Goal: Communication & Community: Share content

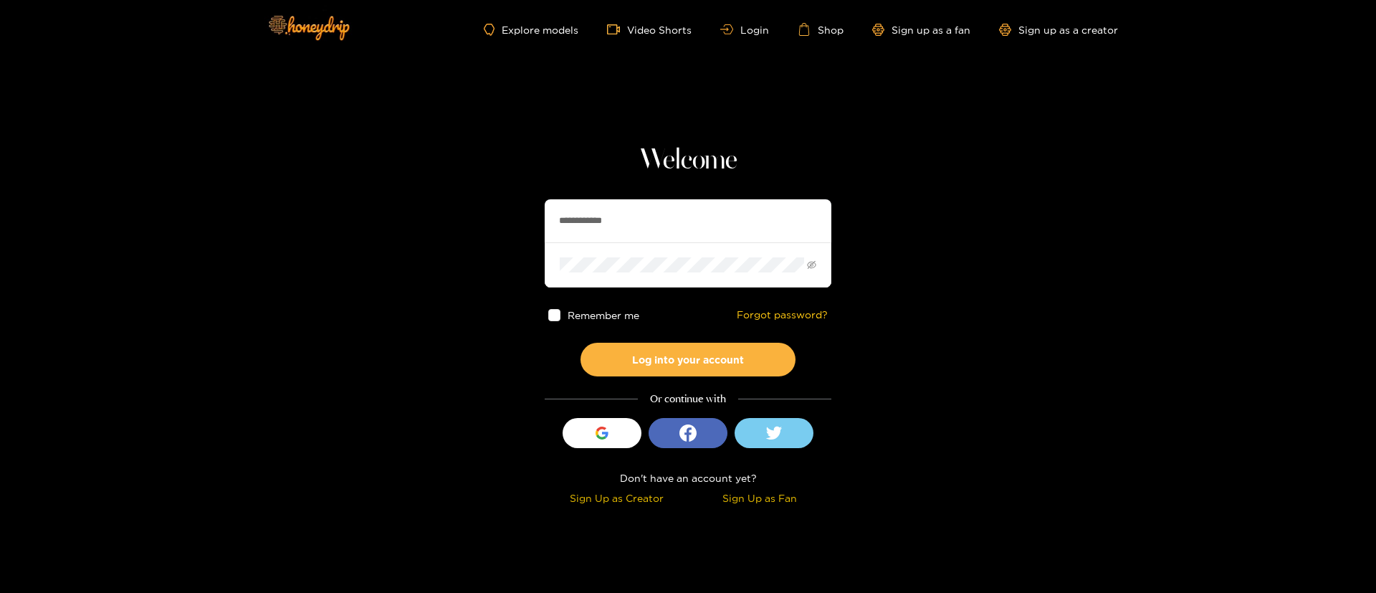
click at [657, 217] on input "**********" at bounding box center [688, 220] width 287 height 43
paste input "********"
type input "********"
click at [703, 347] on button "Log into your account" at bounding box center [688, 360] width 215 height 34
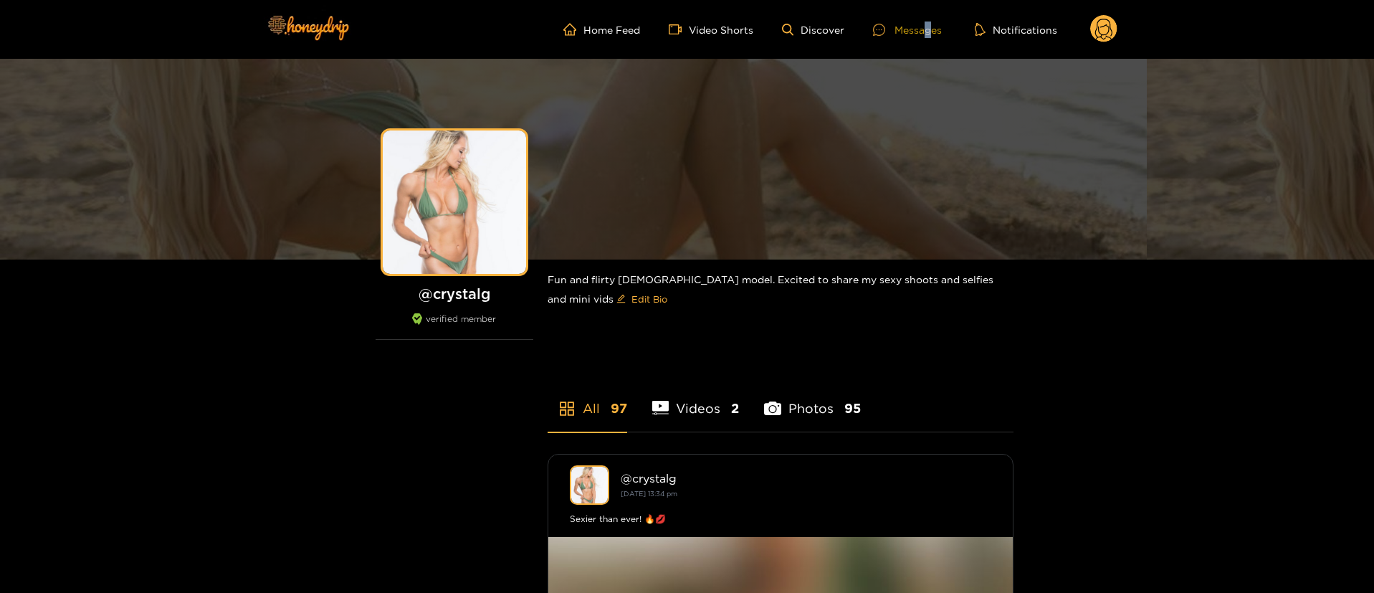
click at [929, 22] on div "Messages" at bounding box center [907, 30] width 69 height 16
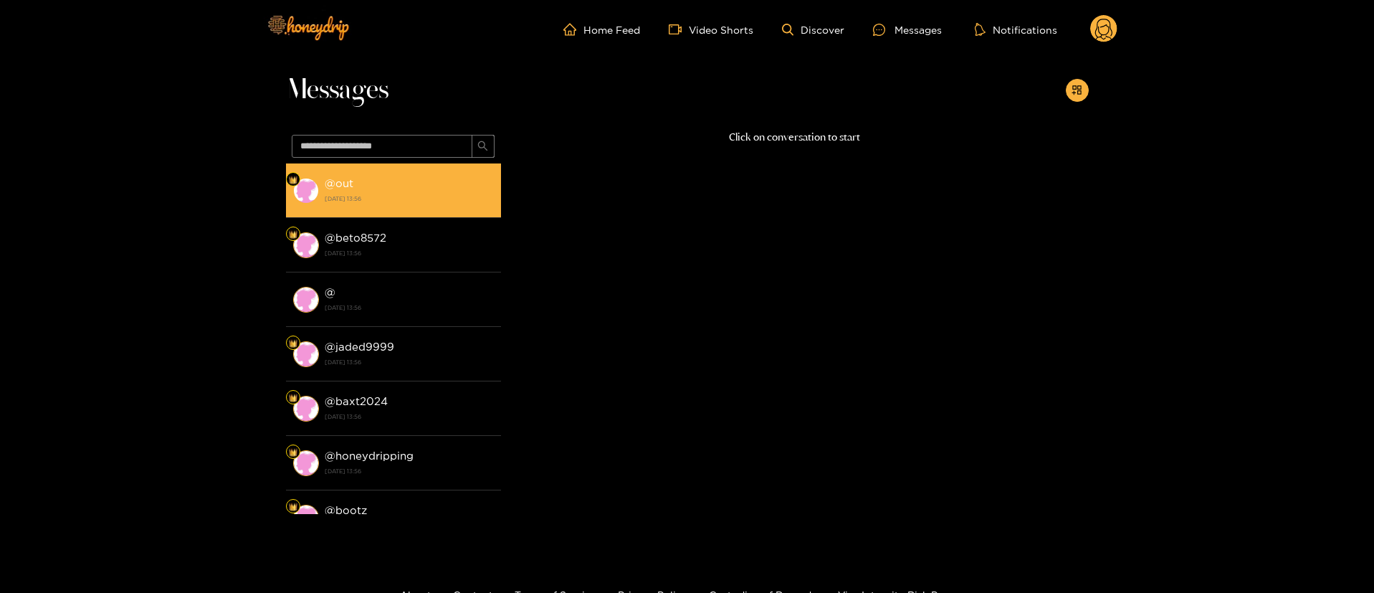
click at [377, 206] on li "@ out [DATE] 13:56" at bounding box center [393, 190] width 215 height 54
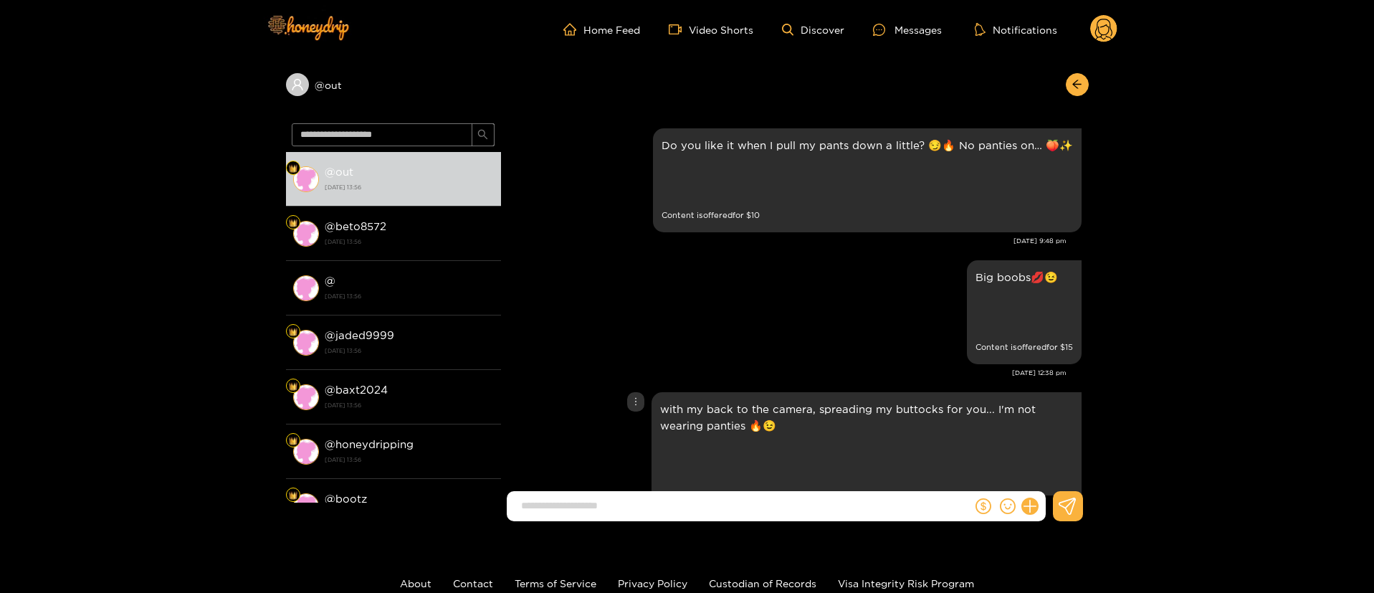
scroll to position [2863, 0]
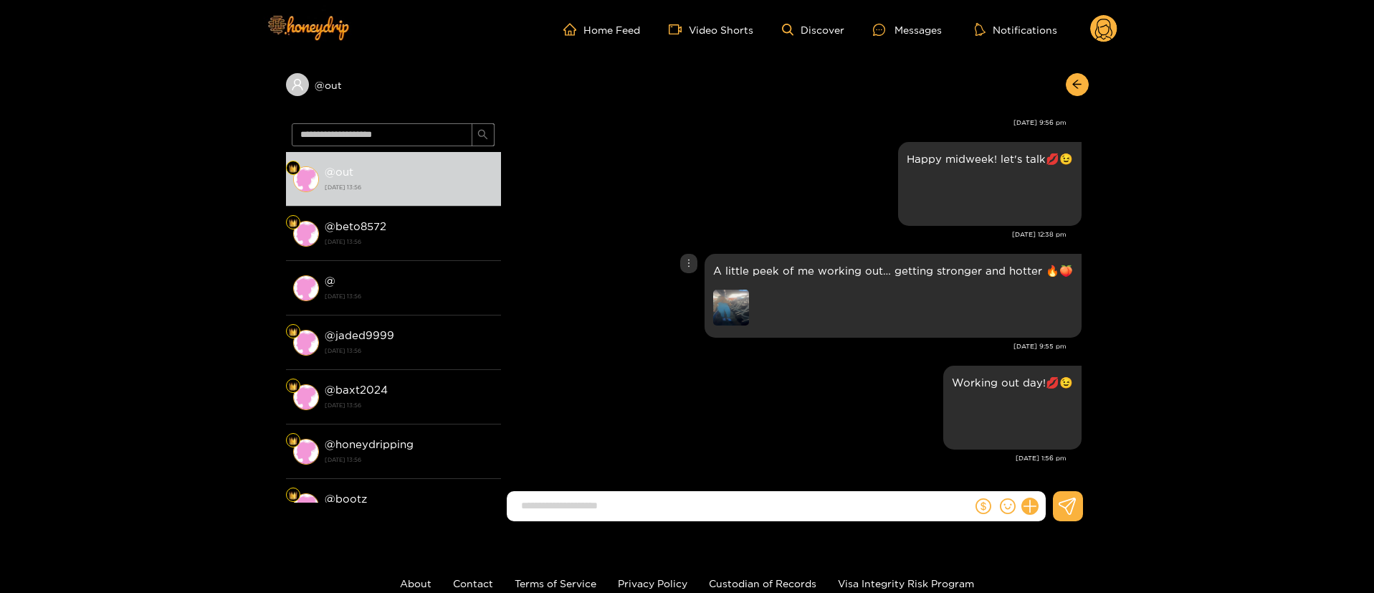
click at [729, 292] on img at bounding box center [731, 308] width 36 height 36
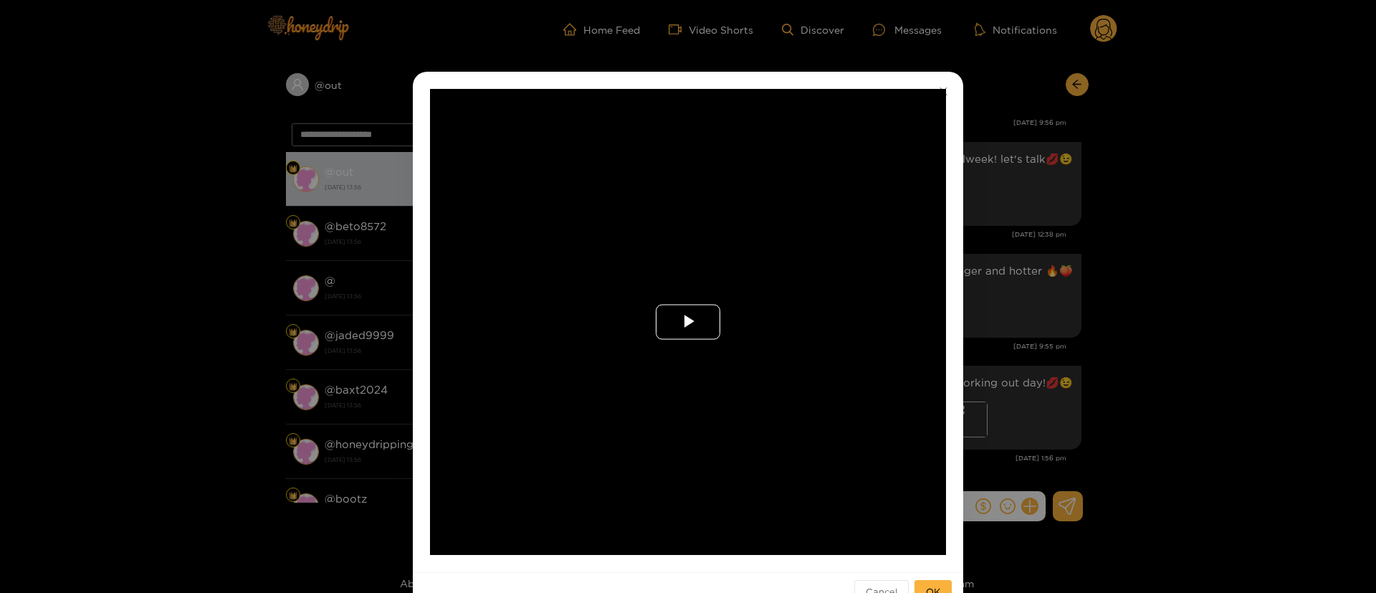
click at [688, 322] on span "Video Player" at bounding box center [688, 322] width 0 height 0
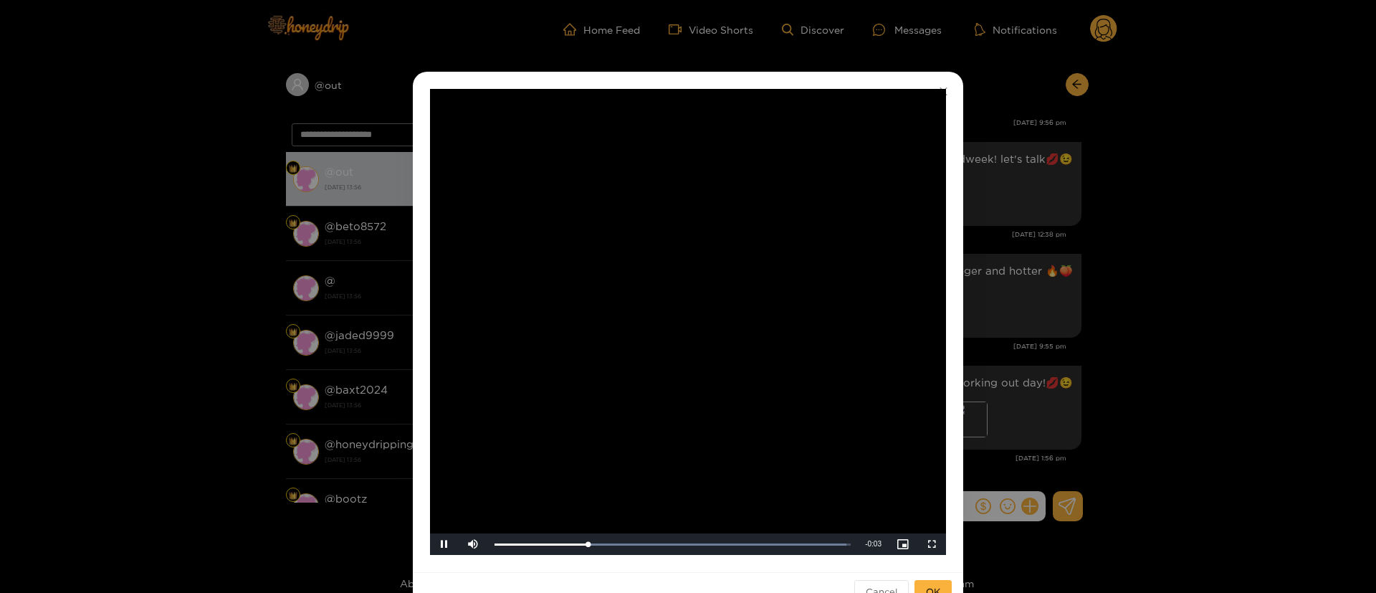
click at [1109, 312] on div "**********" at bounding box center [688, 296] width 1376 height 593
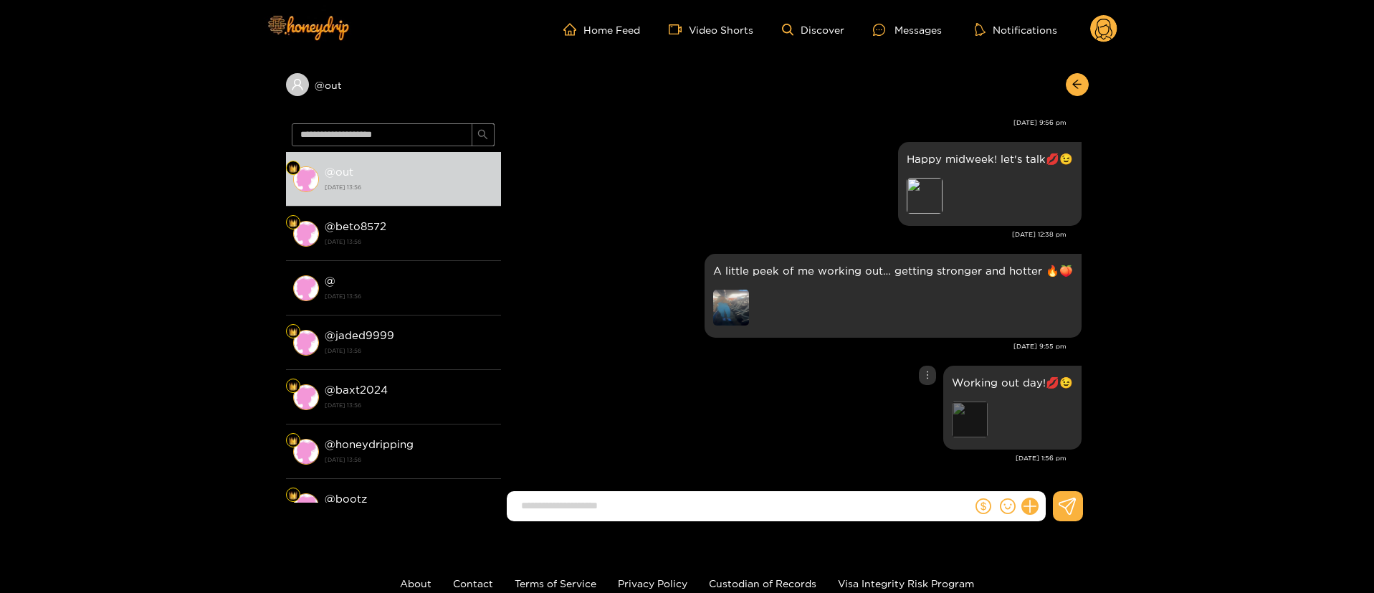
click at [962, 409] on div "Preview" at bounding box center [970, 419] width 36 height 36
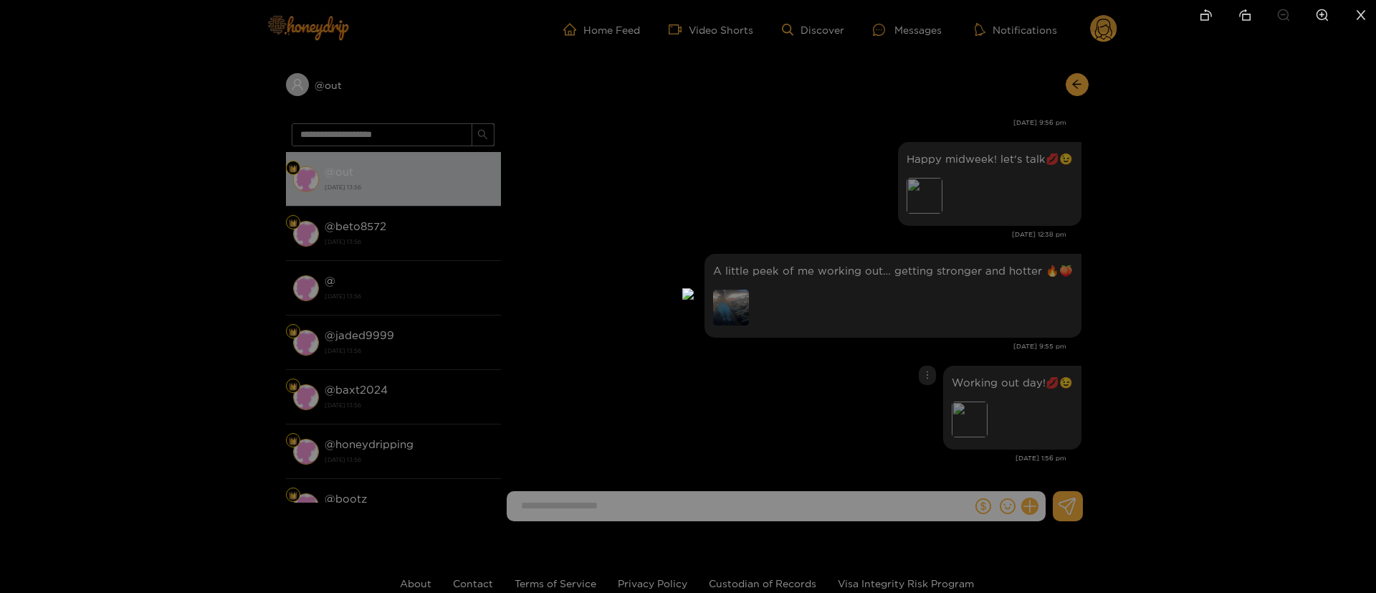
click at [914, 194] on div at bounding box center [688, 296] width 1376 height 593
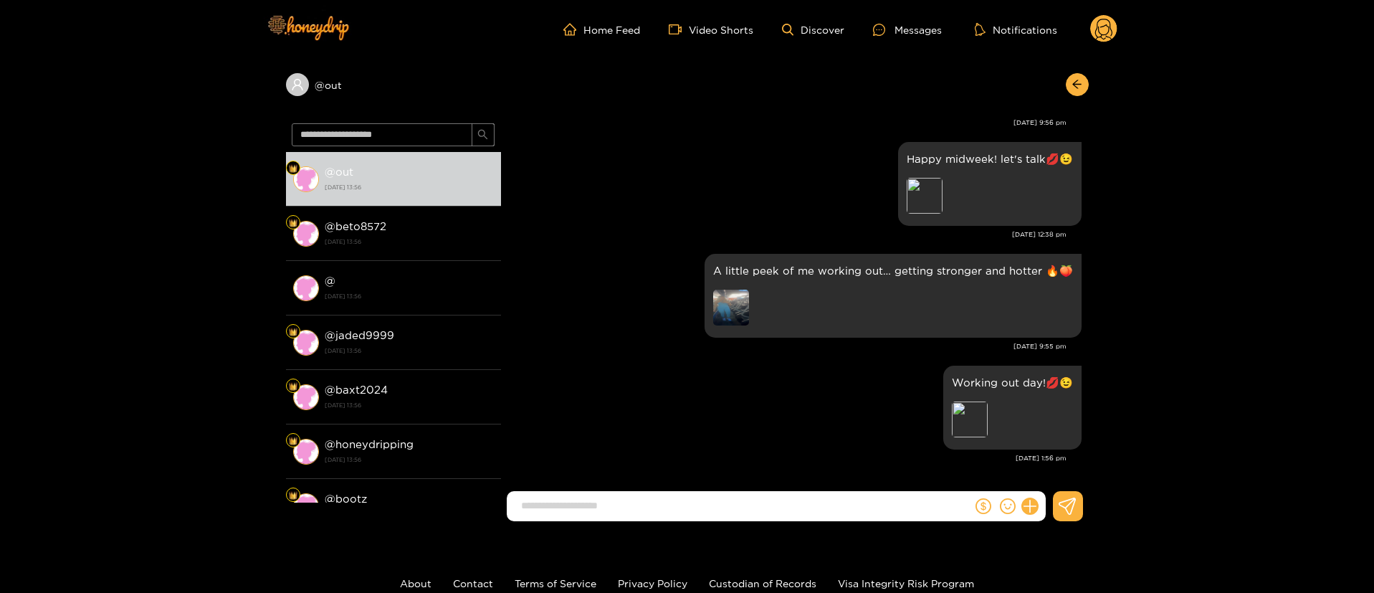
click at [1083, 65] on div "@ out" at bounding box center [687, 88] width 803 height 59
click at [1082, 76] on button "button" at bounding box center [1077, 84] width 23 height 23
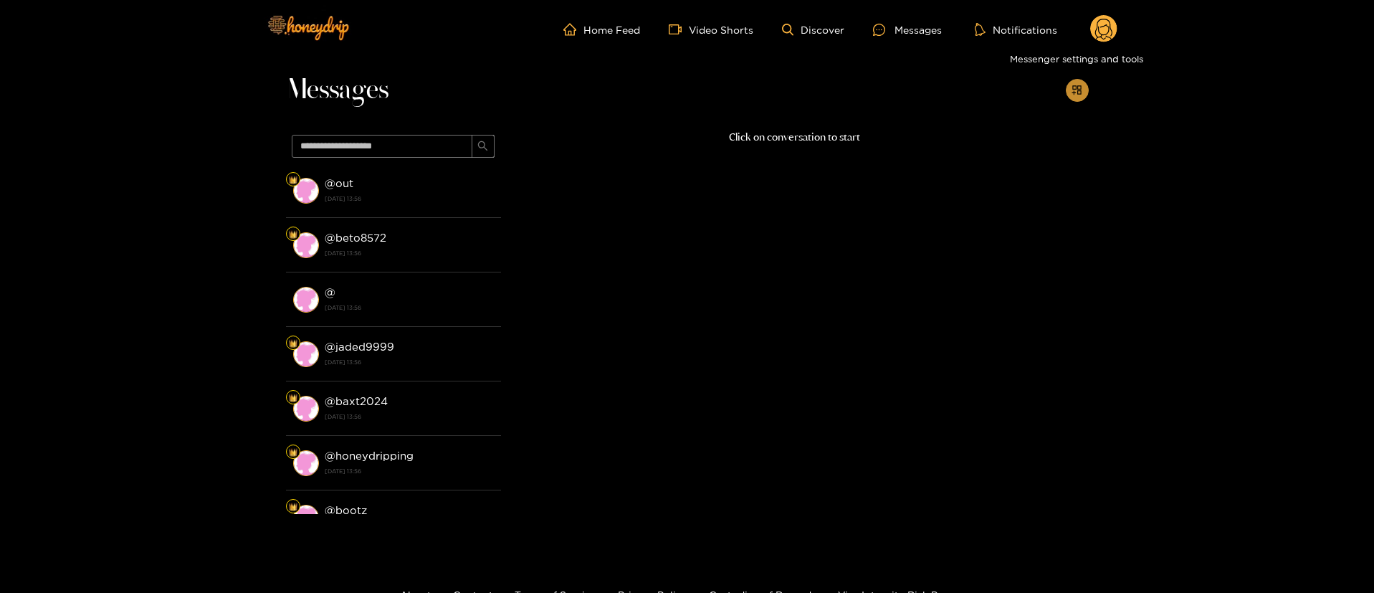
click at [1074, 81] on button "button" at bounding box center [1077, 90] width 23 height 23
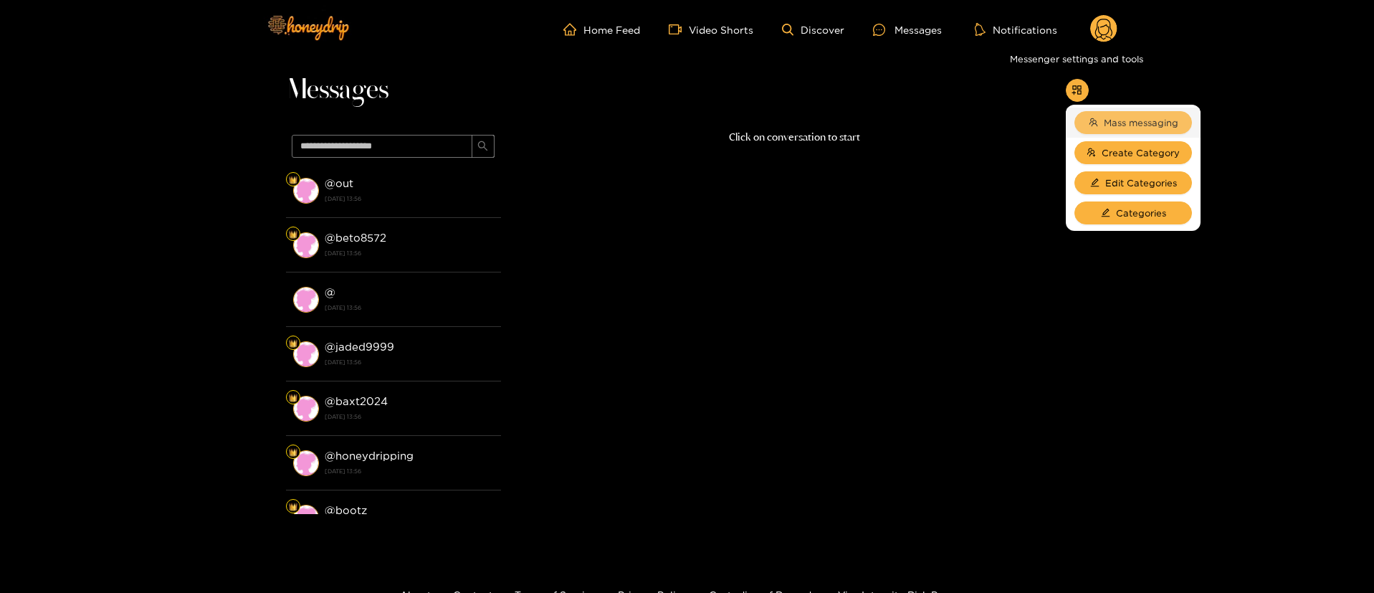
click at [1101, 118] on button "Mass messaging" at bounding box center [1133, 122] width 118 height 23
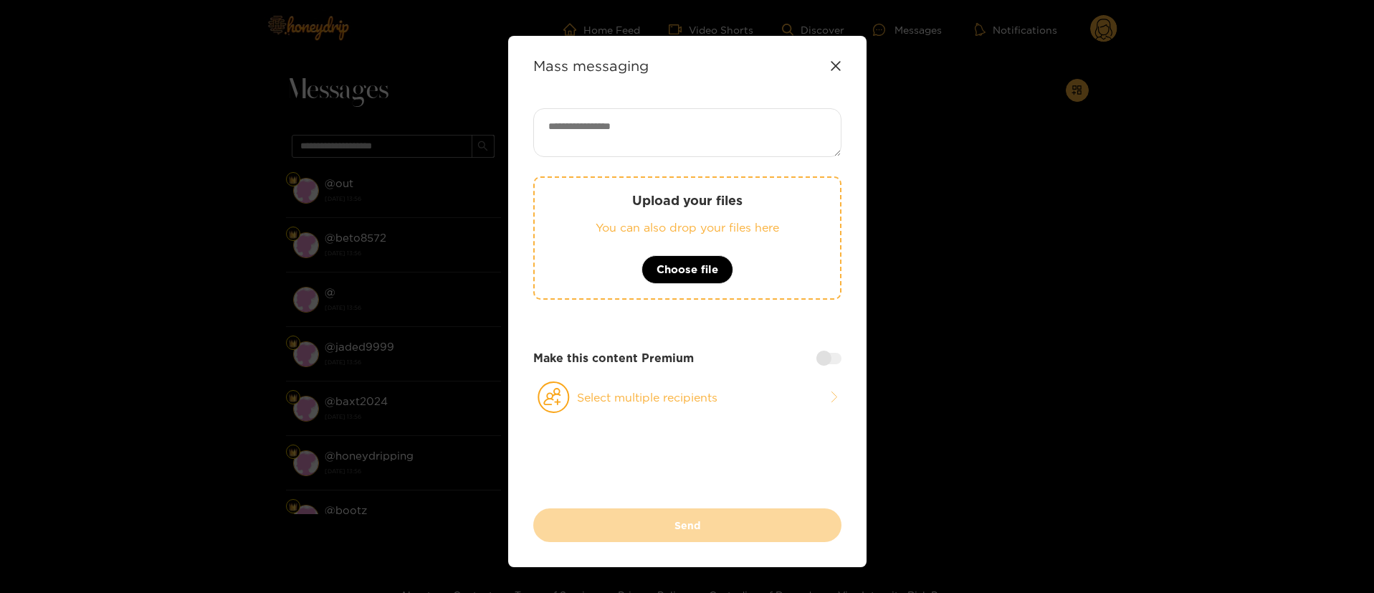
click at [837, 63] on icon at bounding box center [835, 65] width 11 height 11
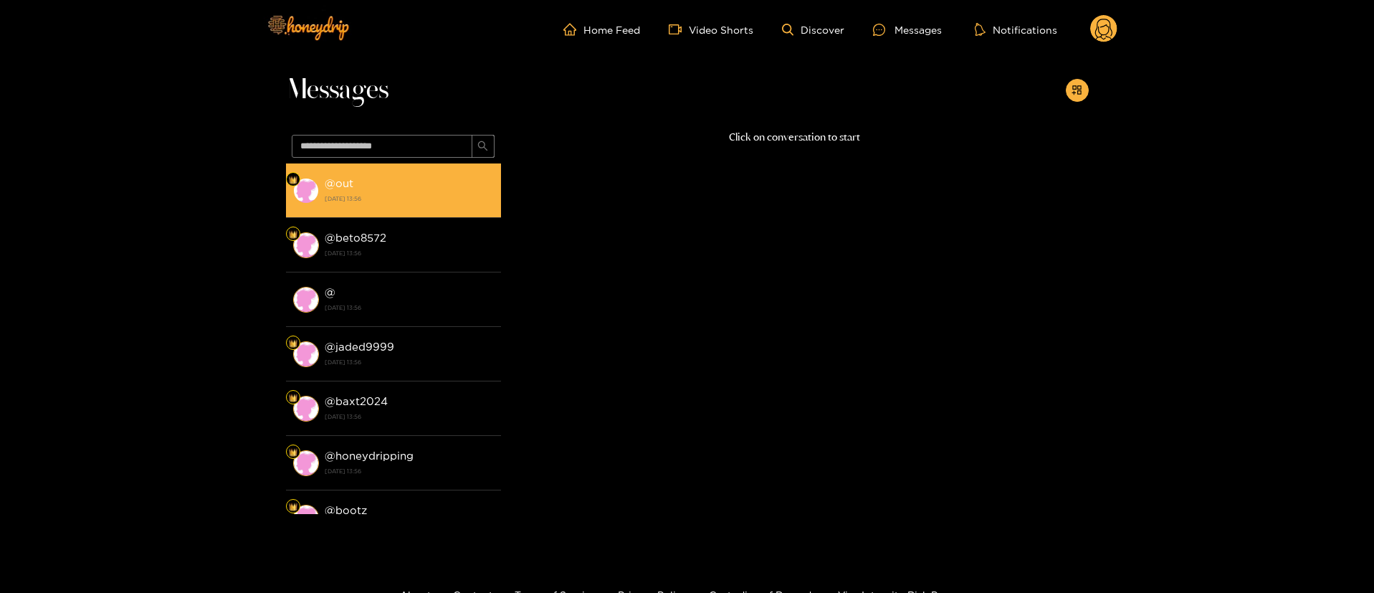
click at [428, 174] on div "@ out [DATE] 13:56" at bounding box center [409, 190] width 169 height 32
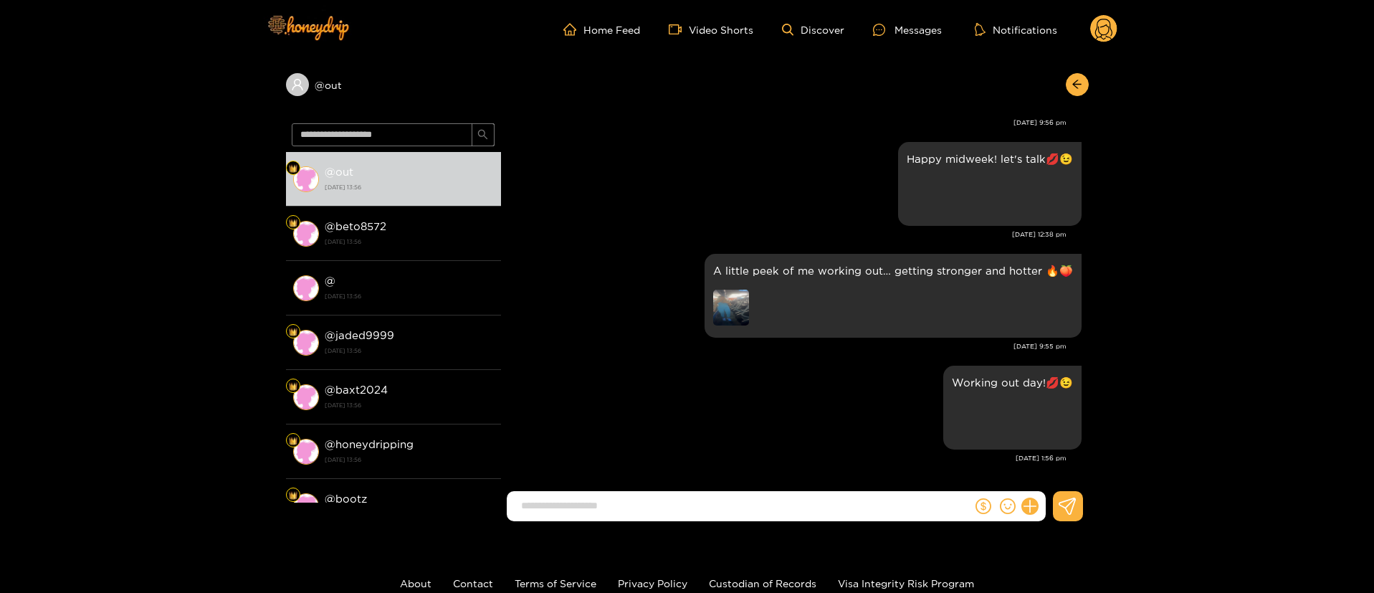
scroll to position [2925, 0]
click at [987, 424] on div "Preview" at bounding box center [1012, 420] width 121 height 39
click at [967, 421] on div "Preview" at bounding box center [970, 419] width 36 height 36
click at [1088, 82] on button "button" at bounding box center [1077, 84] width 23 height 23
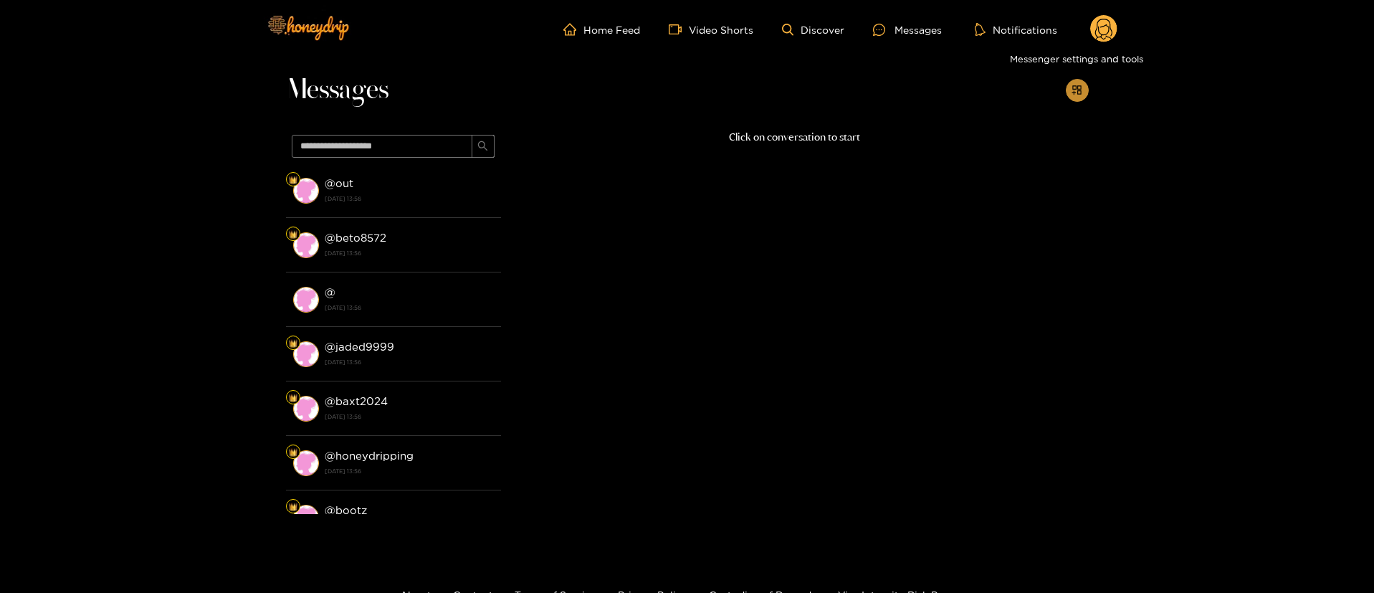
click at [1078, 100] on button "button" at bounding box center [1077, 90] width 23 height 23
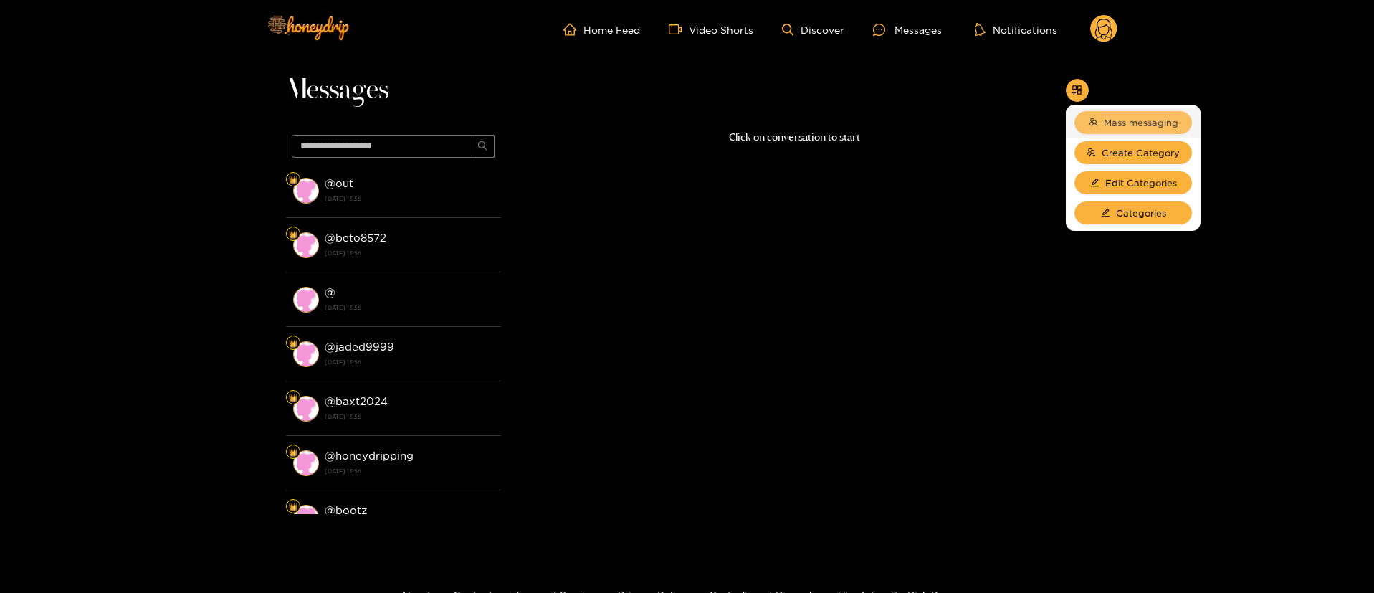
click at [1115, 120] on span "Mass messaging" at bounding box center [1141, 122] width 75 height 14
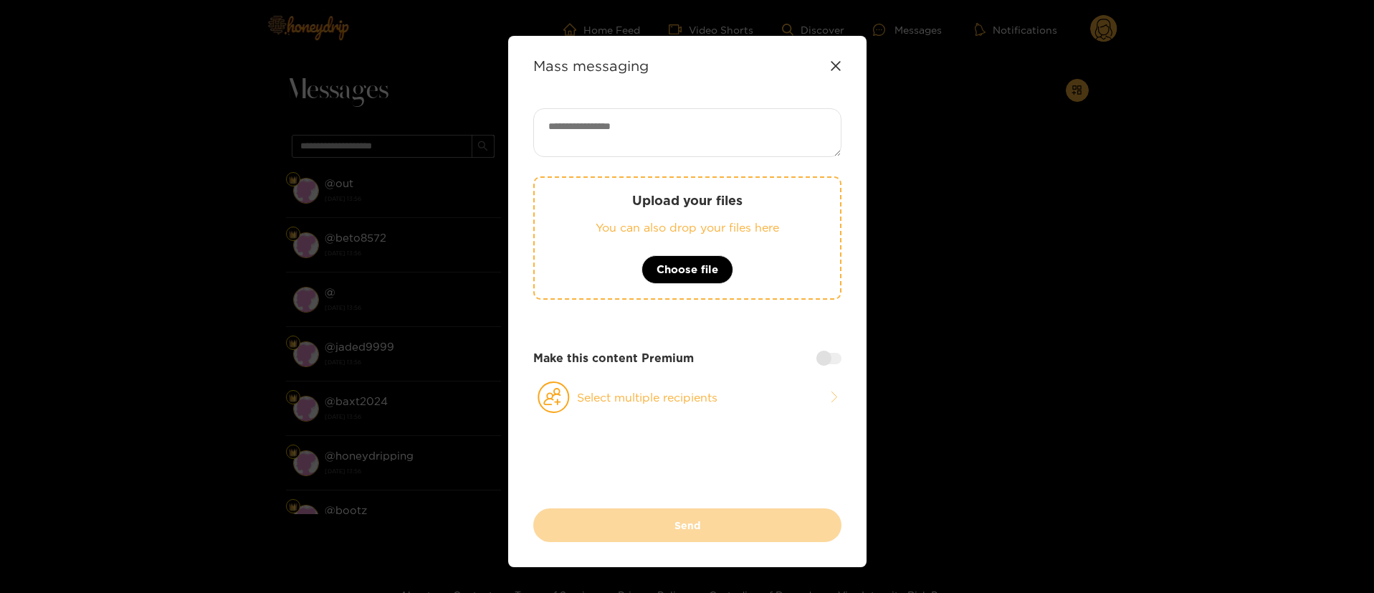
click at [675, 145] on textarea at bounding box center [687, 132] width 308 height 49
paste textarea "**********"
type textarea "**********"
click at [679, 382] on button "Select multiple recipients" at bounding box center [687, 397] width 308 height 33
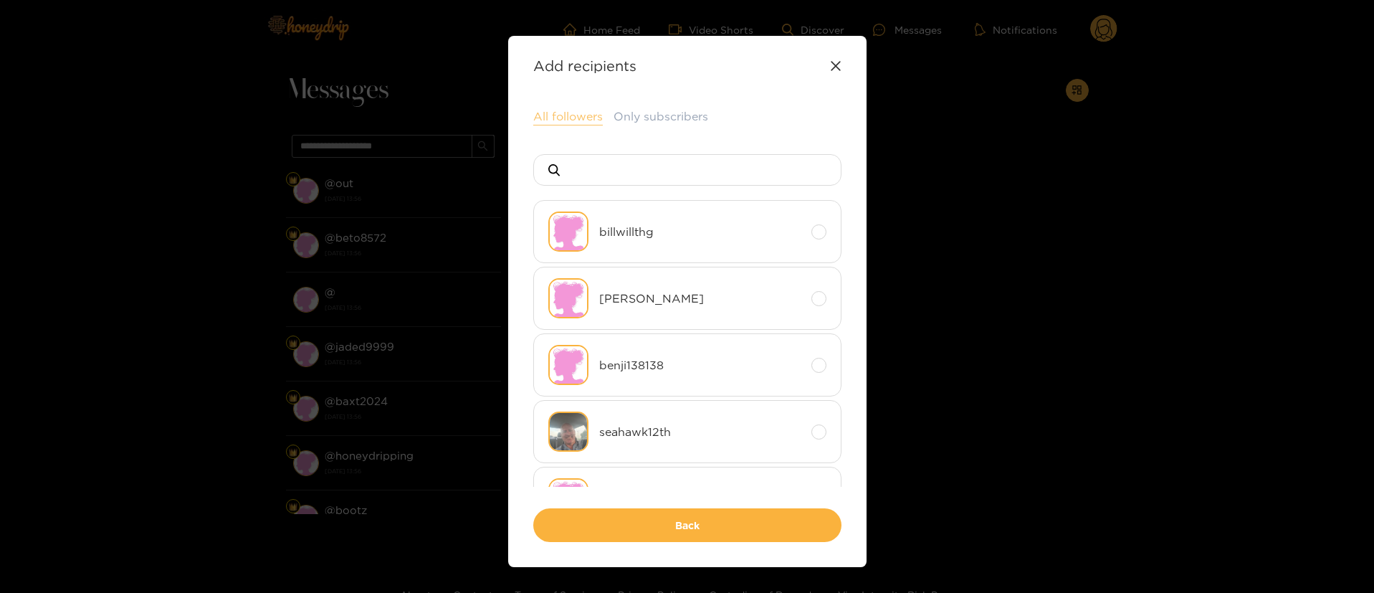
click at [549, 119] on button "All followers" at bounding box center [568, 116] width 70 height 17
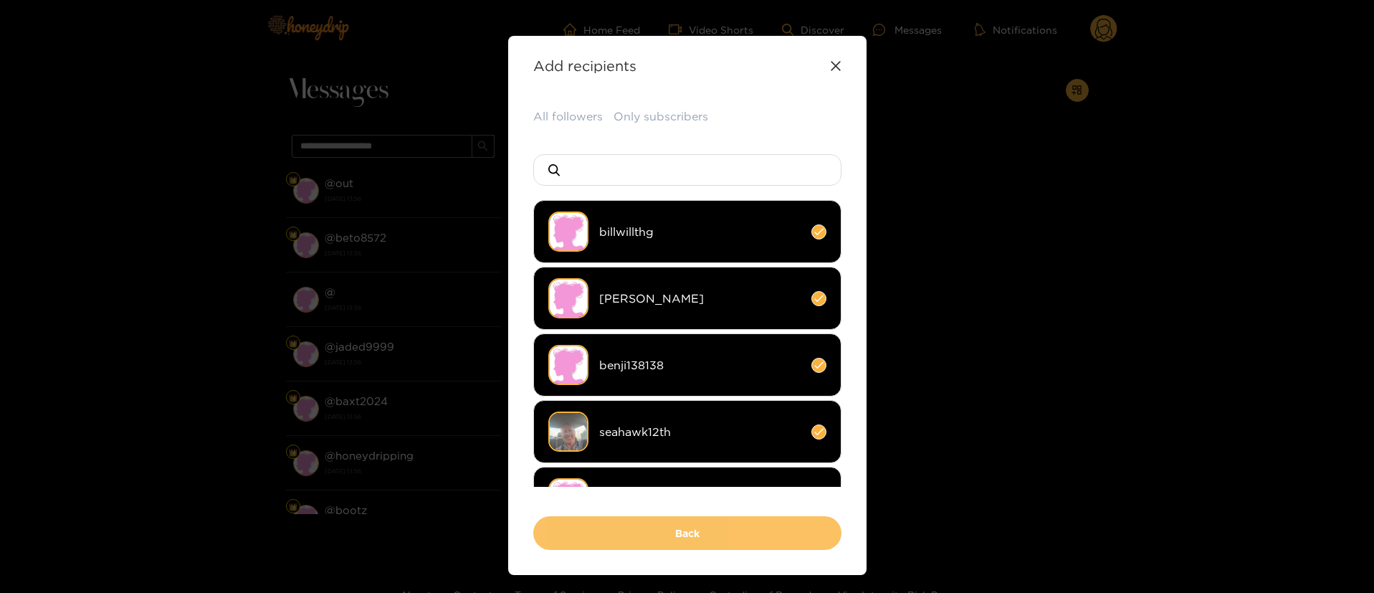
click at [692, 533] on button "Back" at bounding box center [687, 533] width 308 height 34
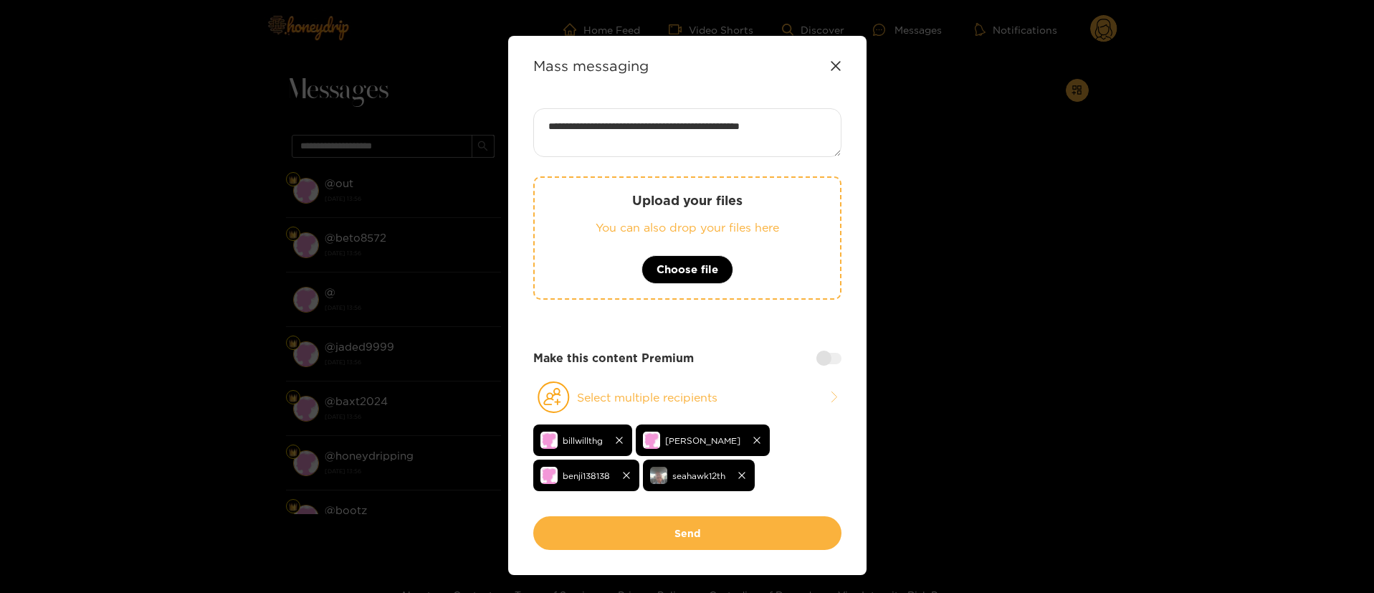
click at [692, 533] on button "Send" at bounding box center [687, 533] width 308 height 34
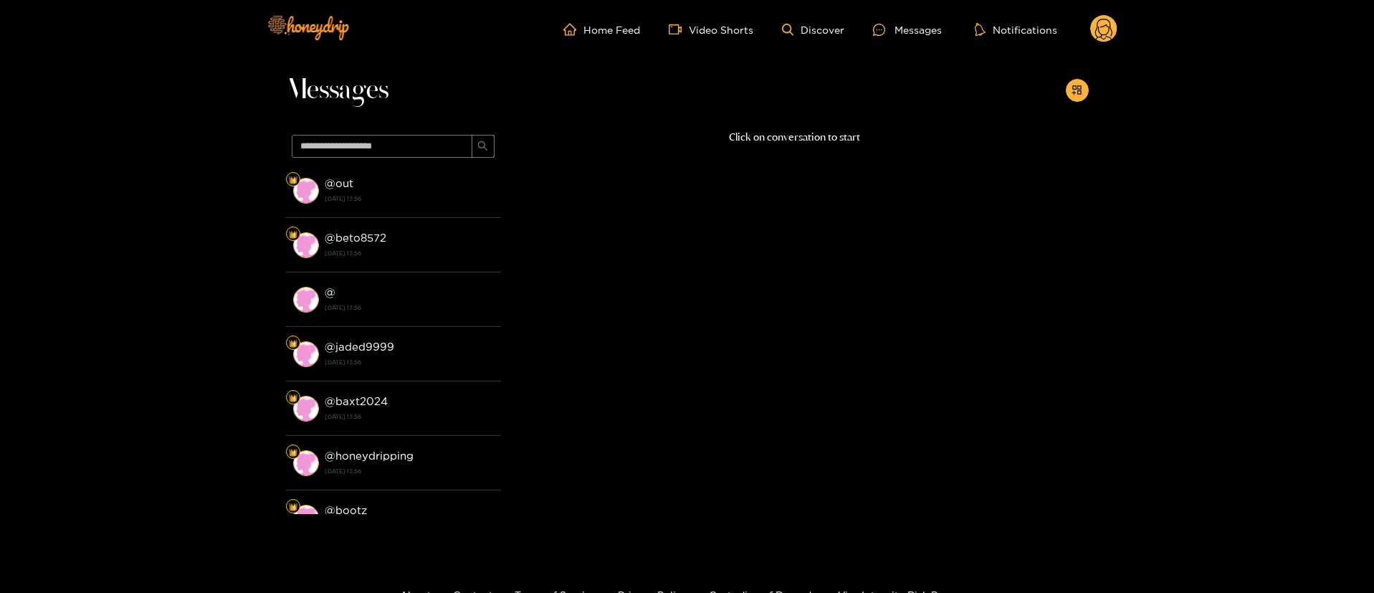
click at [1112, 32] on icon at bounding box center [1103, 31] width 17 height 25
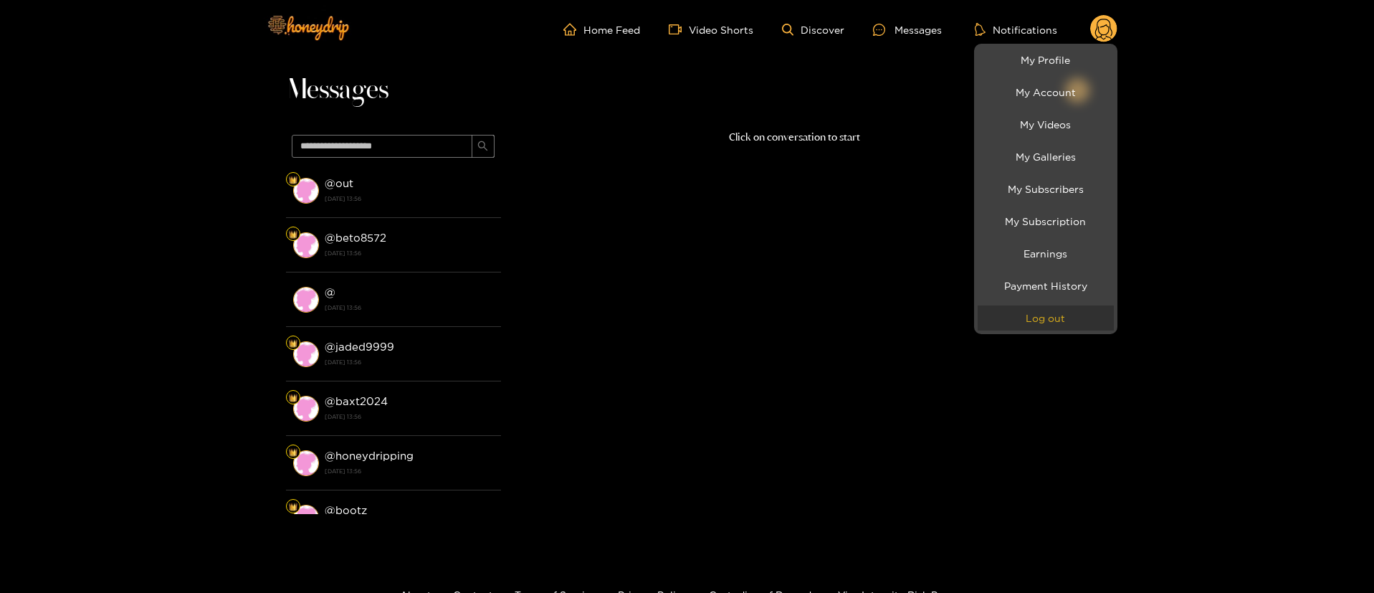
click at [1070, 318] on button "Log out" at bounding box center [1046, 317] width 136 height 25
